Goal: Task Accomplishment & Management: Use online tool/utility

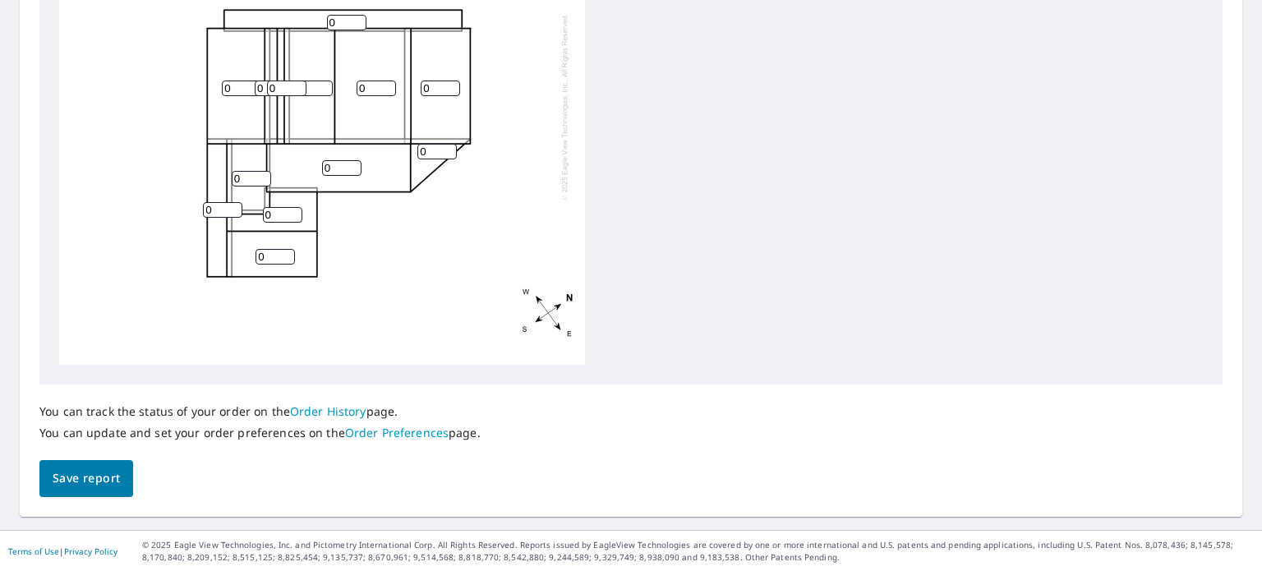
type input "1"
click at [356, 22] on input "1" at bounding box center [346, 23] width 39 height 16
type input "3"
click at [239, 85] on input "0" at bounding box center [241, 89] width 39 height 16
type input "3"
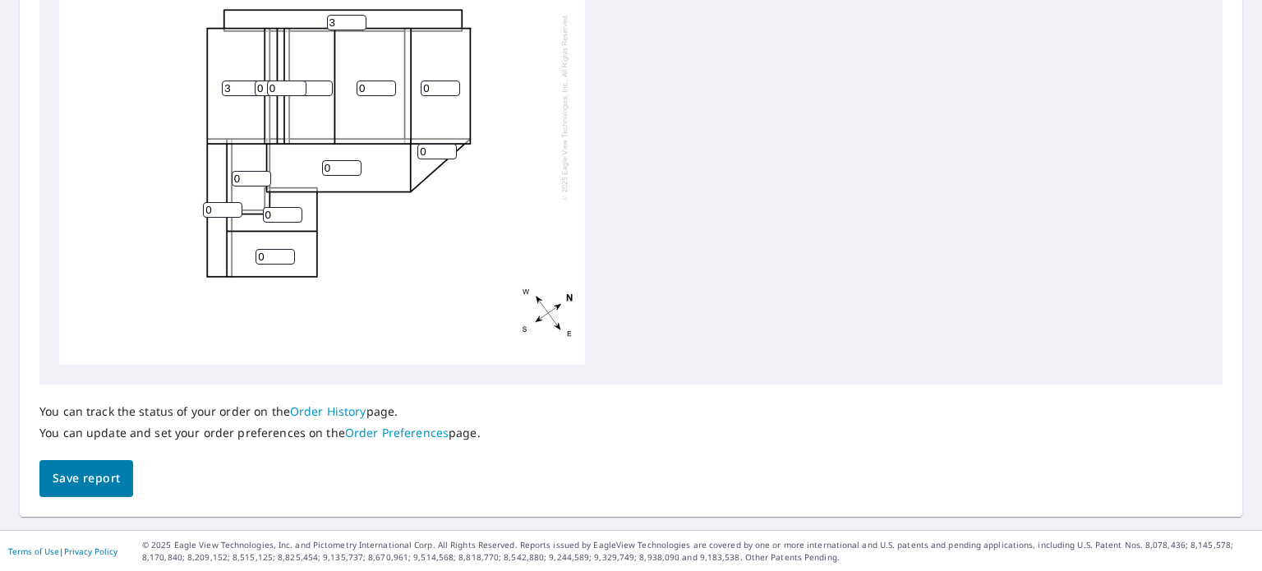
click at [259, 87] on input "0" at bounding box center [274, 89] width 39 height 16
type input "3"
click at [288, 91] on input "0" at bounding box center [286, 89] width 39 height 16
type input "2"
click at [375, 87] on input "0" at bounding box center [376, 89] width 39 height 16
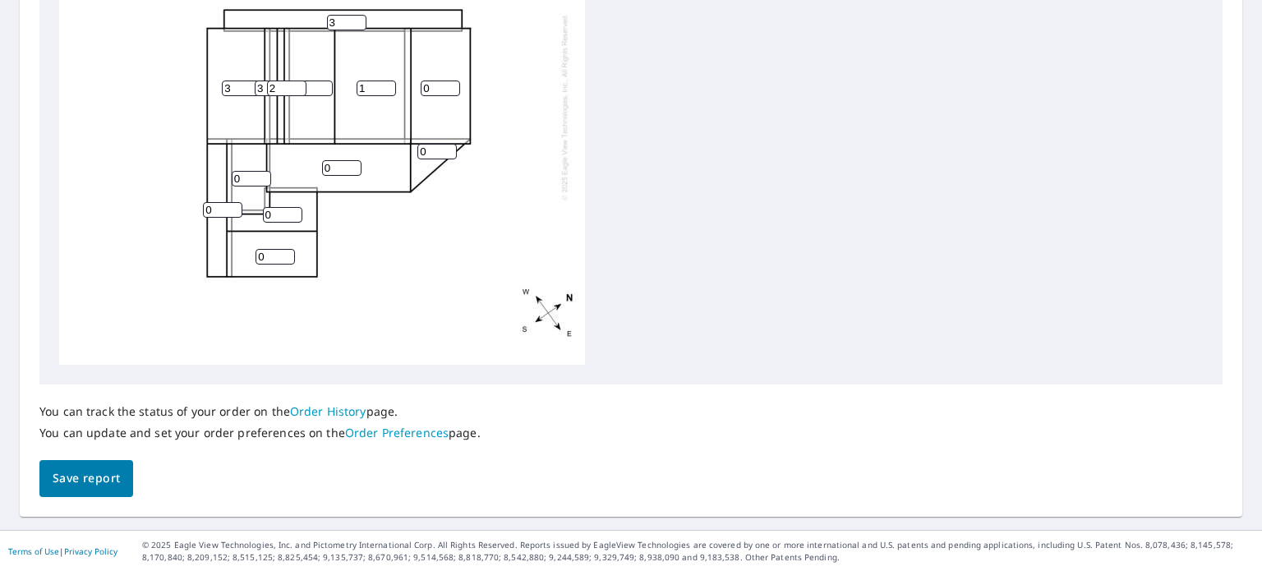
type input "1"
click at [428, 91] on input "0" at bounding box center [440, 89] width 39 height 16
type input "1"
